Goal: Find specific page/section: Find specific page/section

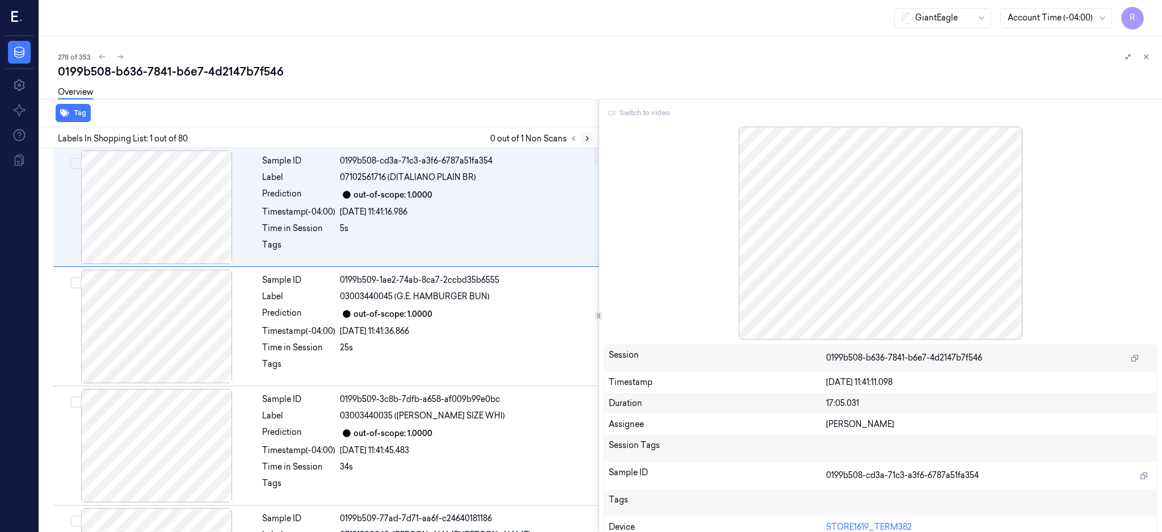
click at [591, 141] on icon at bounding box center [587, 138] width 8 height 8
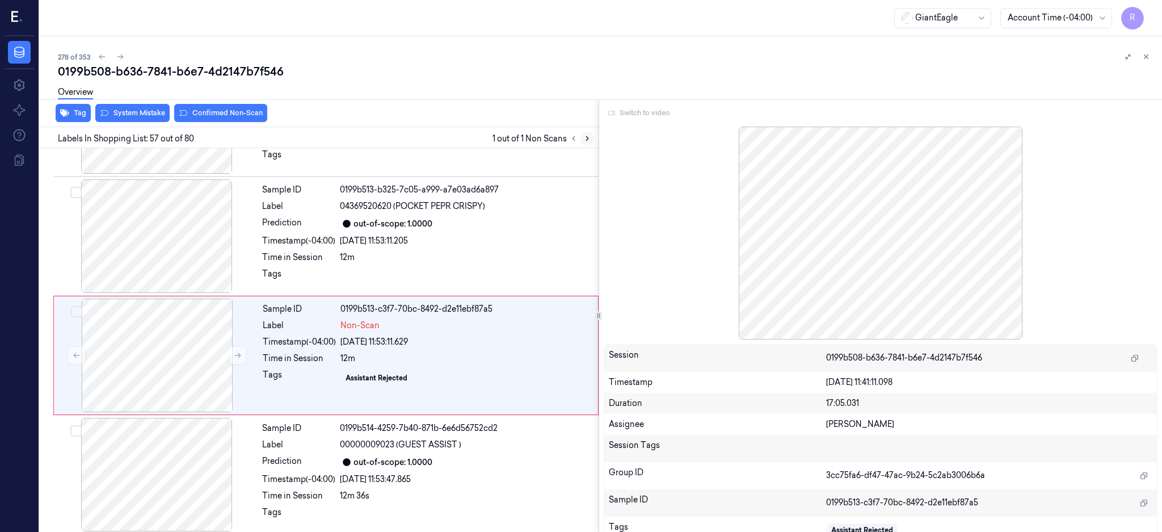
scroll to position [6542, 0]
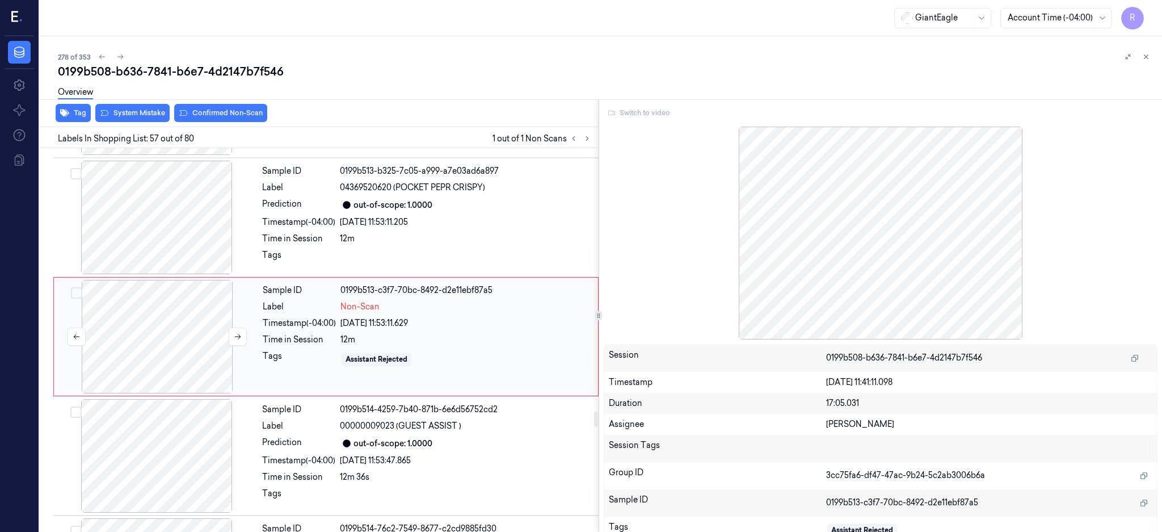
click at [168, 342] on div at bounding box center [157, 336] width 202 height 113
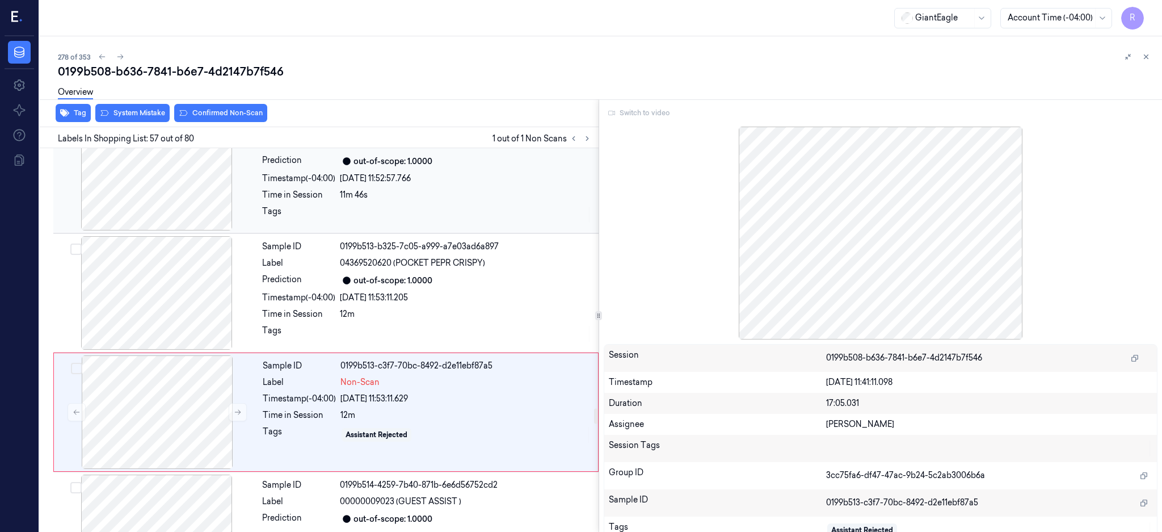
click at [160, 205] on div at bounding box center [157, 173] width 202 height 113
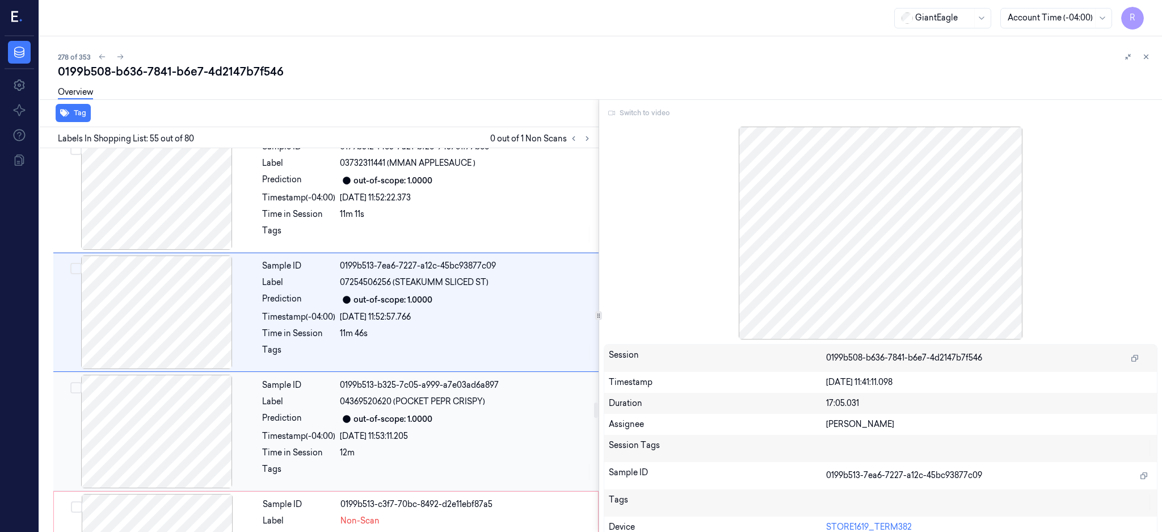
scroll to position [6304, 0]
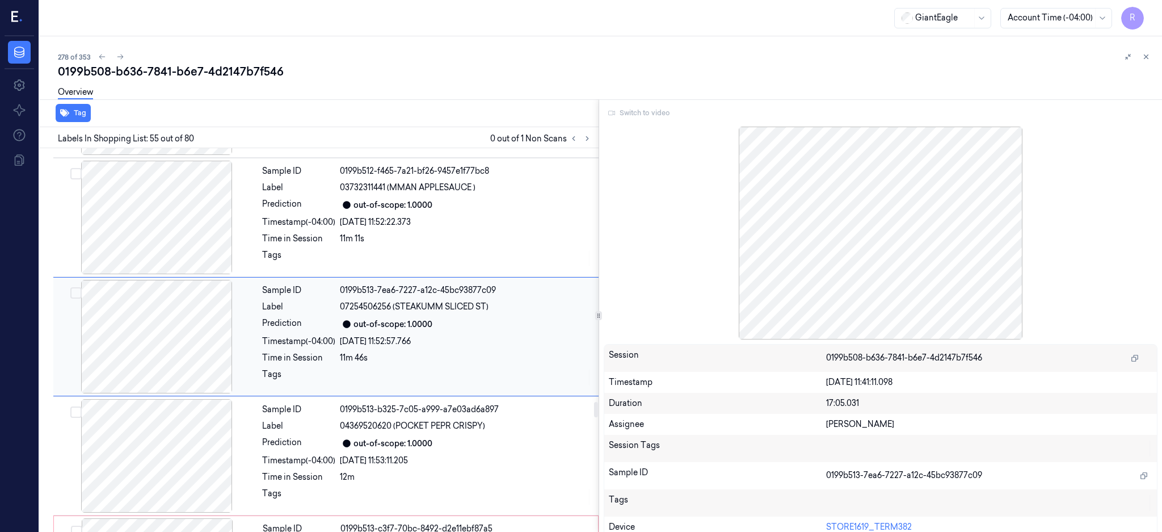
click at [182, 361] on div at bounding box center [157, 336] width 202 height 113
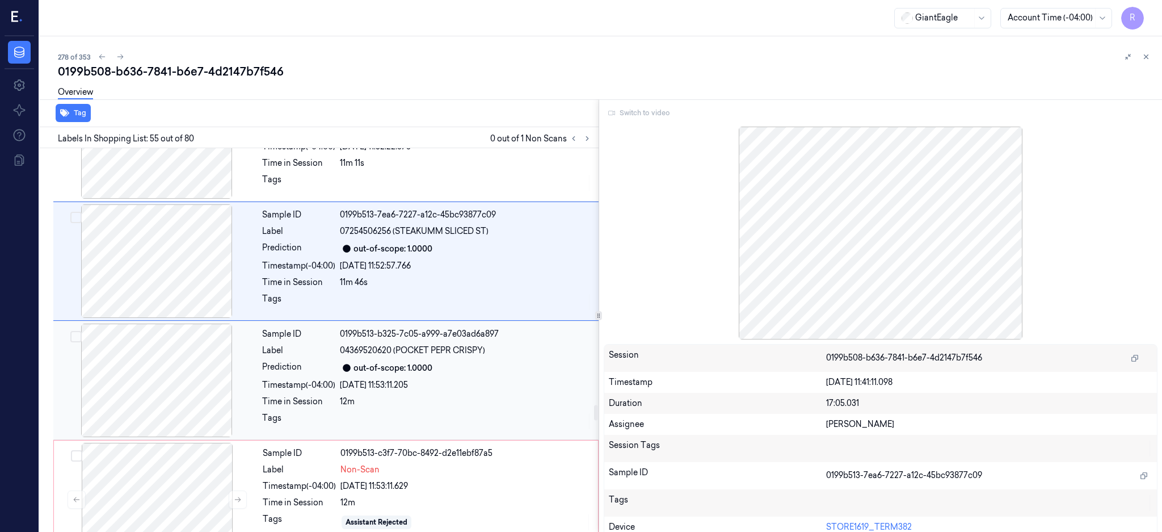
click at [162, 387] on div at bounding box center [157, 379] width 202 height 113
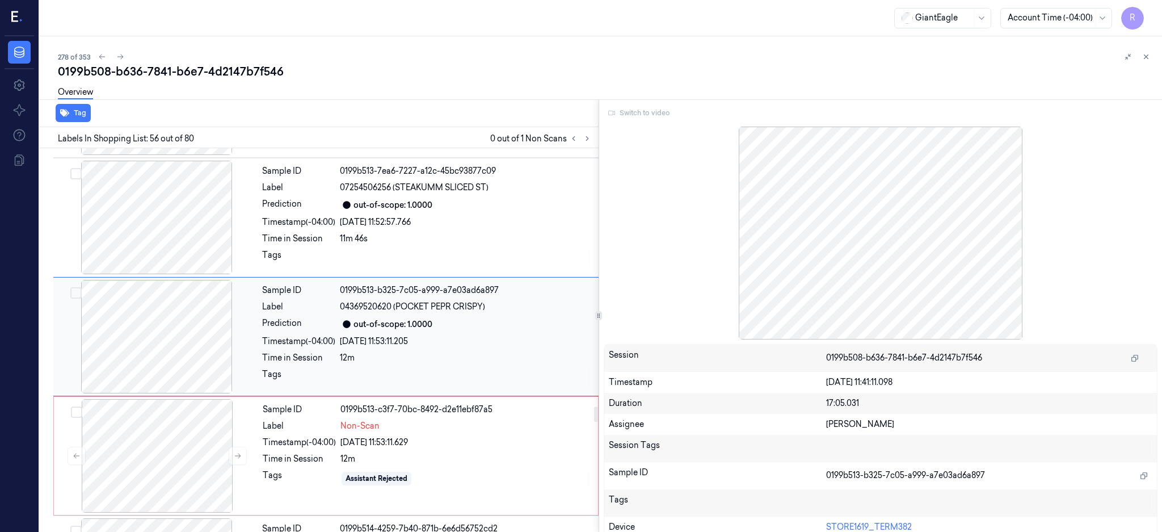
scroll to position [6348, 0]
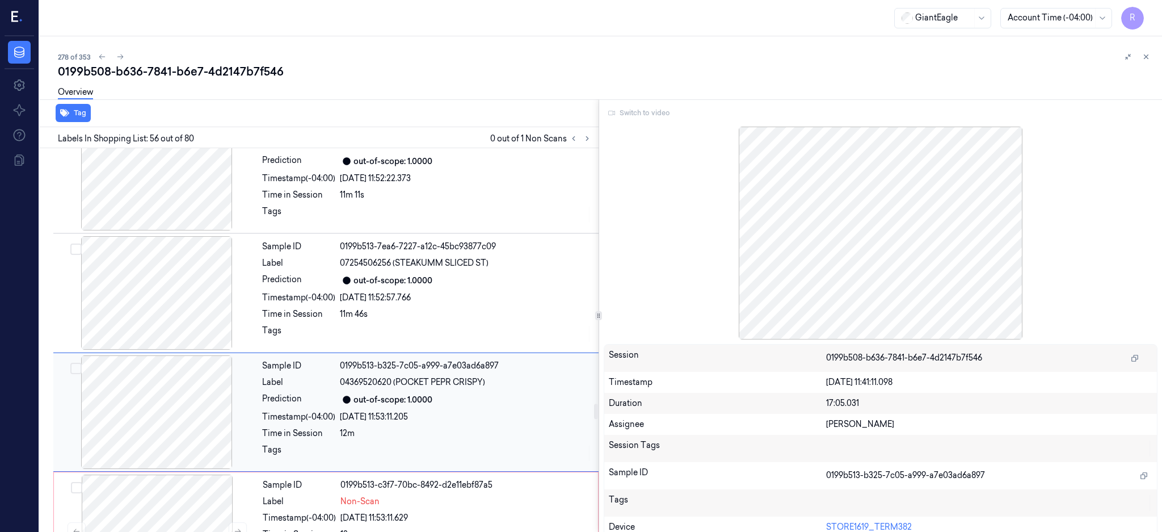
click at [178, 357] on div "Sample ID 0199b513-b325-7c05-a999-a7e03ad6a897 Label 04369520620 (POCKET PEPR C…" at bounding box center [325, 411] width 545 height 119
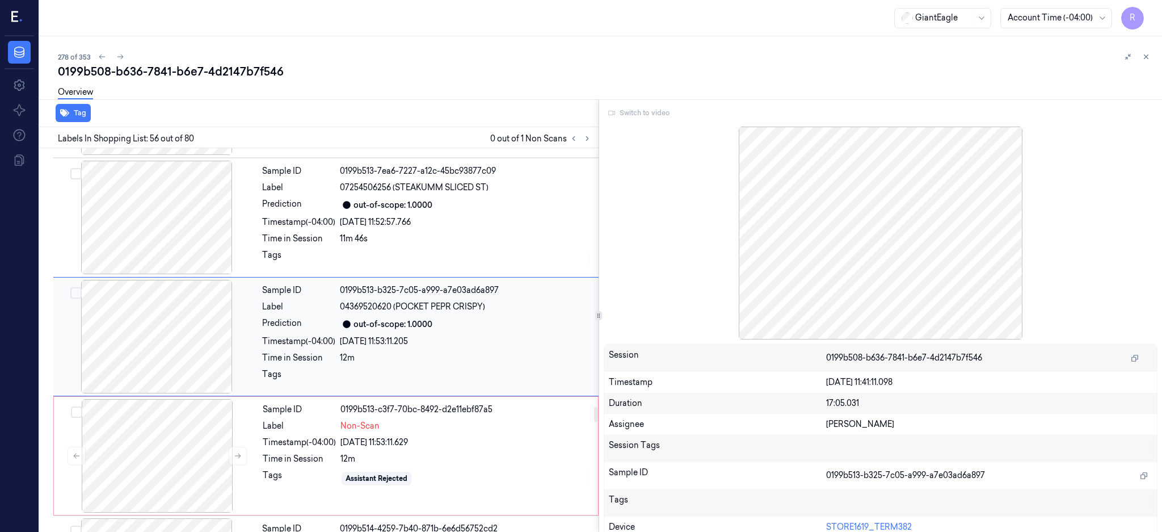
click at [183, 343] on div at bounding box center [157, 336] width 202 height 113
click at [192, 241] on div at bounding box center [157, 217] width 202 height 113
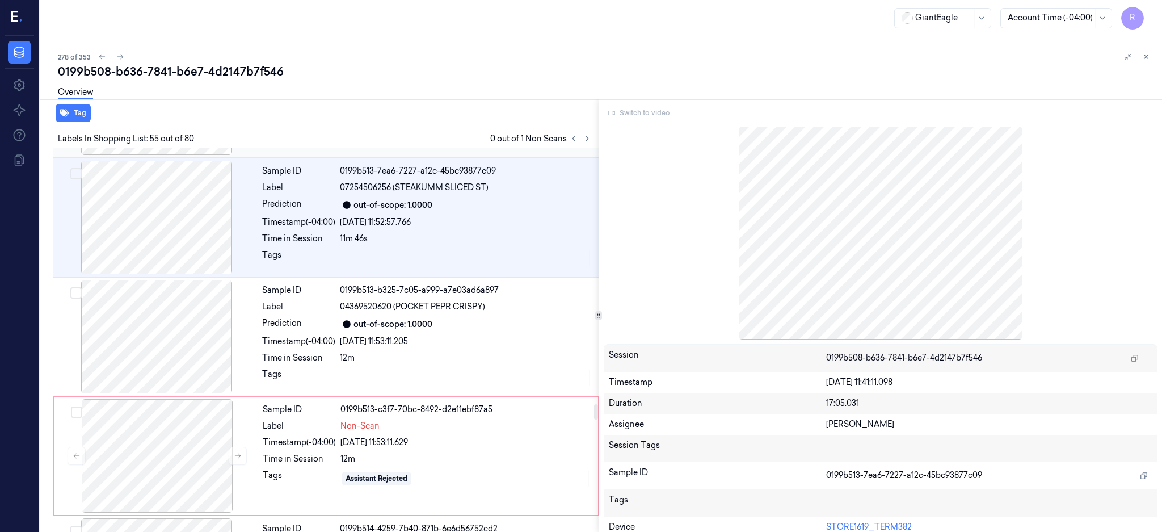
scroll to position [6304, 0]
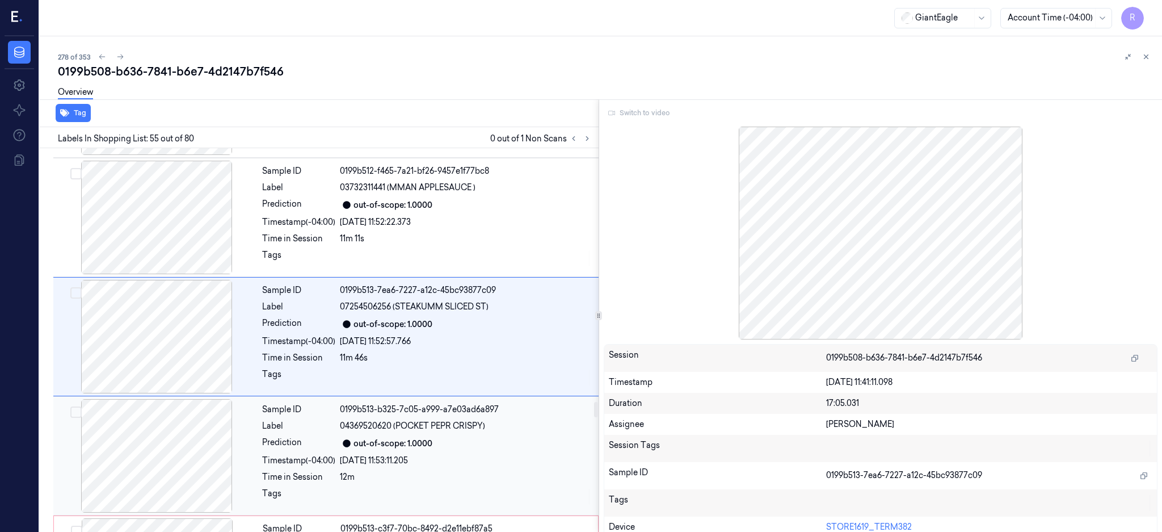
click at [189, 449] on div at bounding box center [157, 455] width 202 height 113
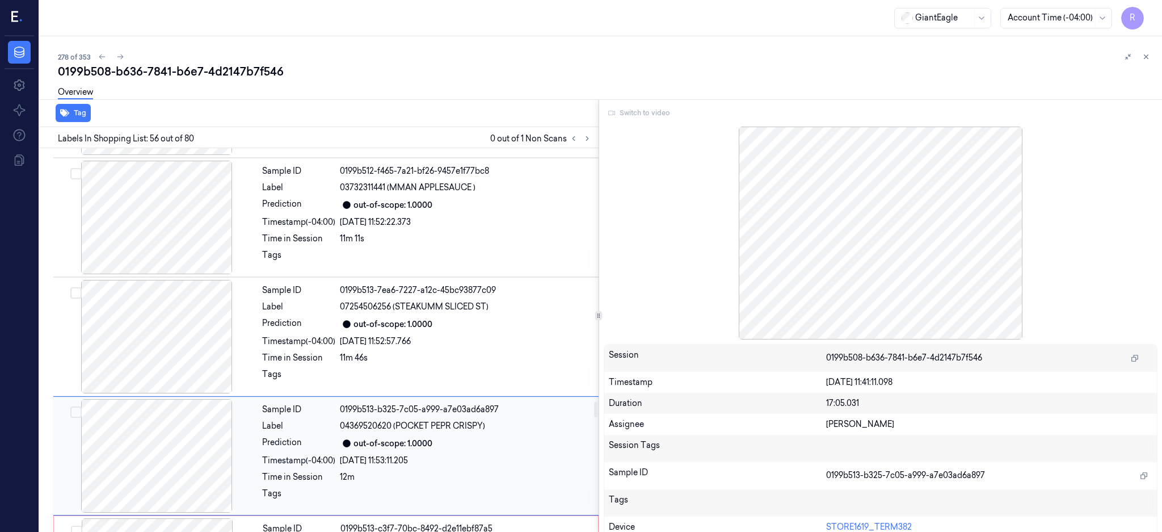
scroll to position [6423, 0]
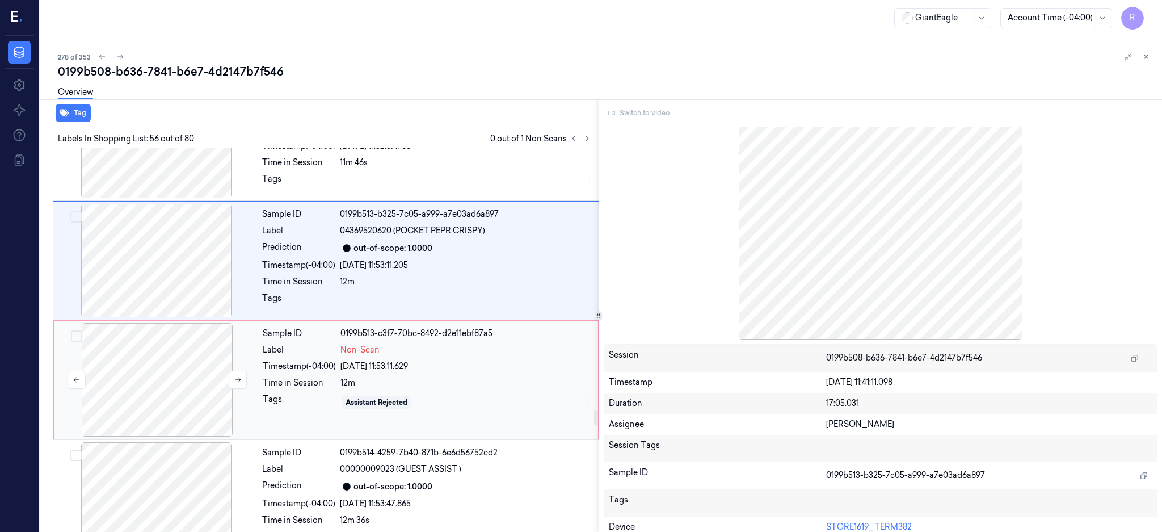
click at [167, 381] on div at bounding box center [157, 379] width 202 height 113
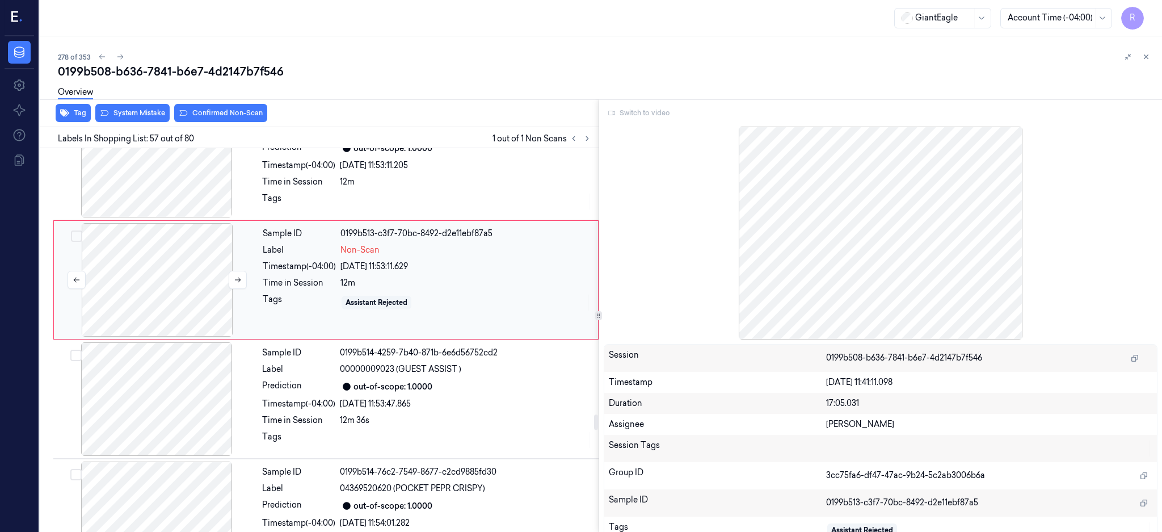
scroll to position [6618, 0]
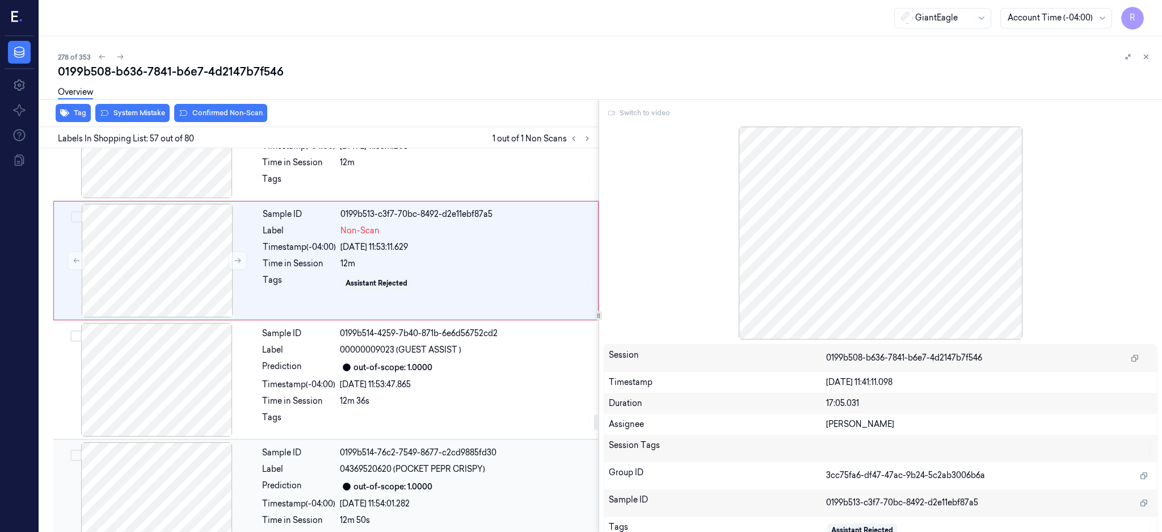
click at [187, 460] on div at bounding box center [157, 498] width 202 height 113
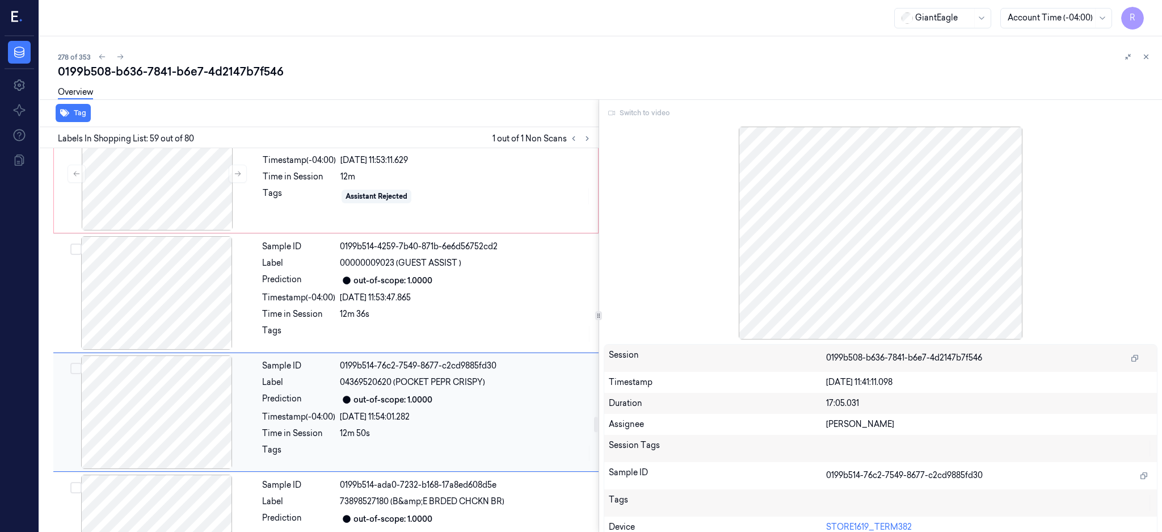
scroll to position [6630, 0]
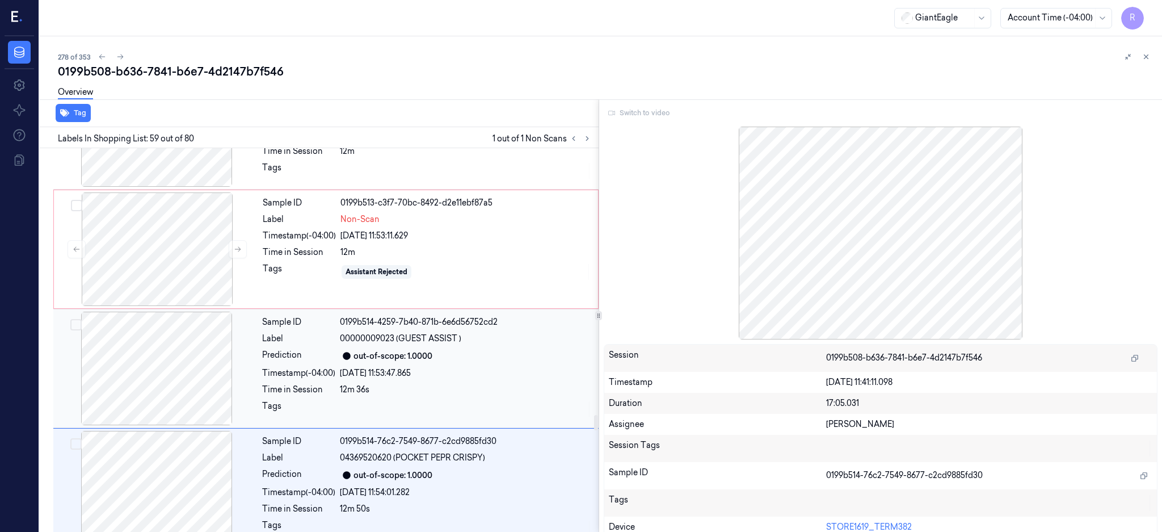
click at [132, 388] on div at bounding box center [157, 367] width 202 height 113
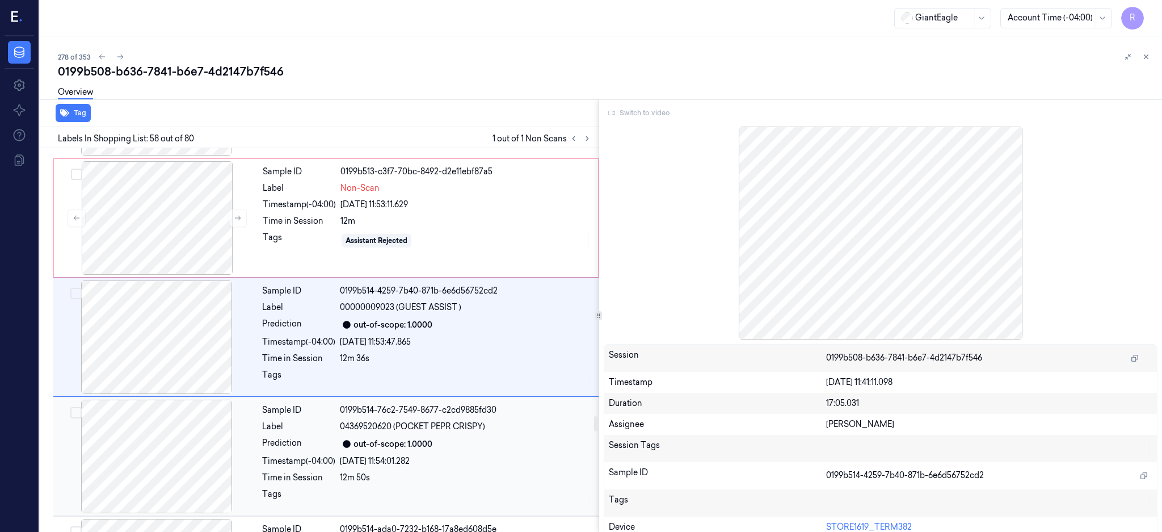
scroll to position [6661, 0]
